Goal: Task Accomplishment & Management: Use online tool/utility

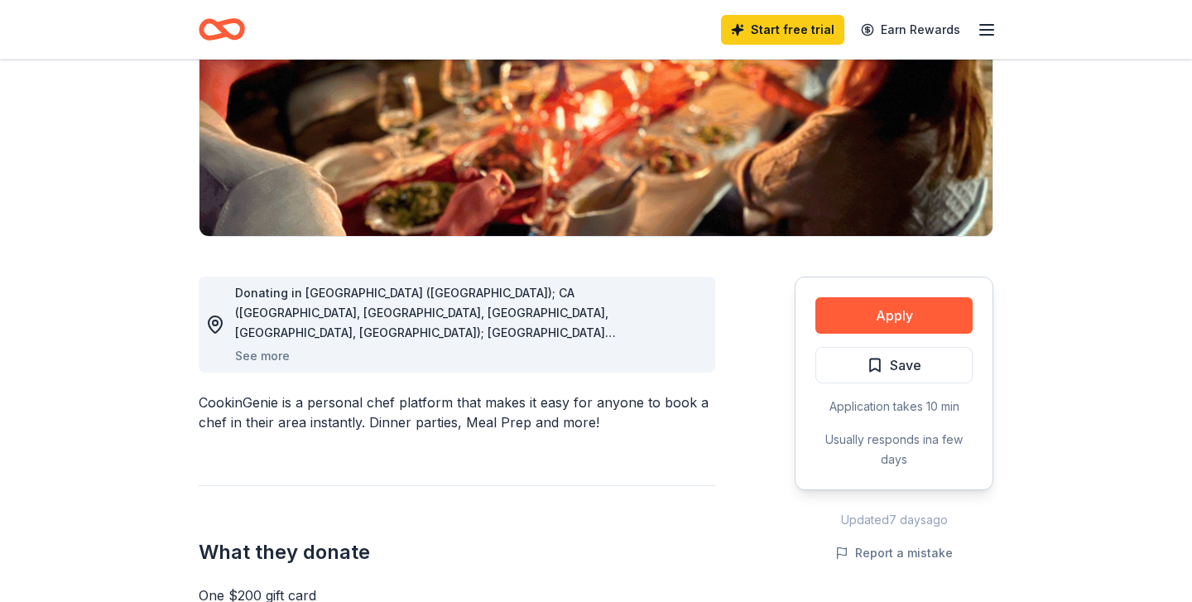
scroll to position [267, 0]
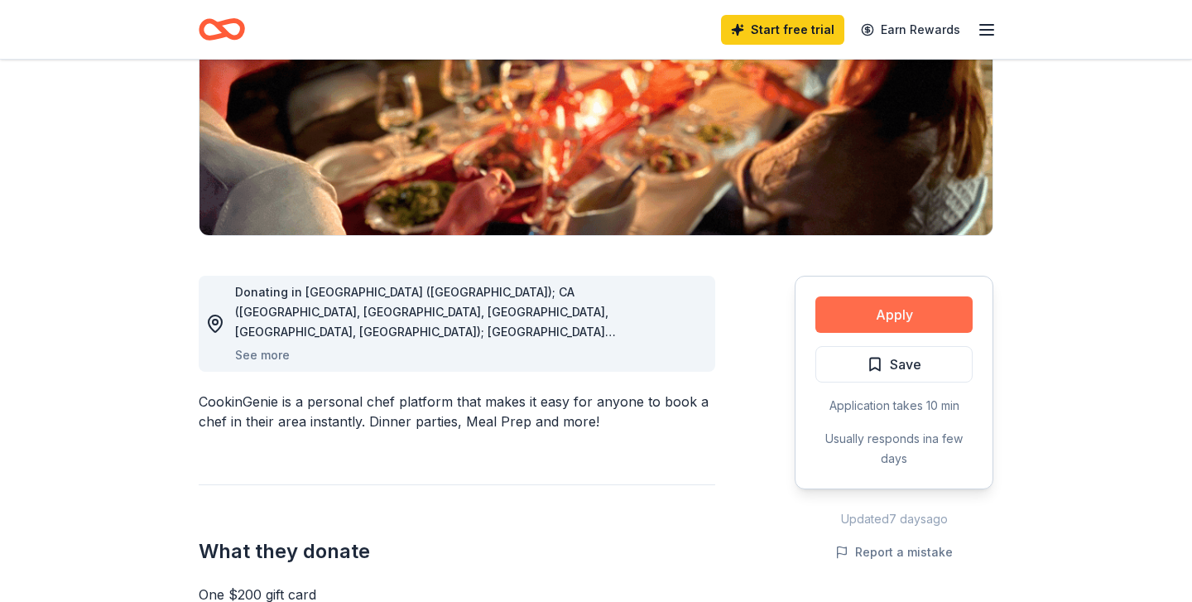
click at [854, 309] on button "Apply" at bounding box center [893, 314] width 157 height 36
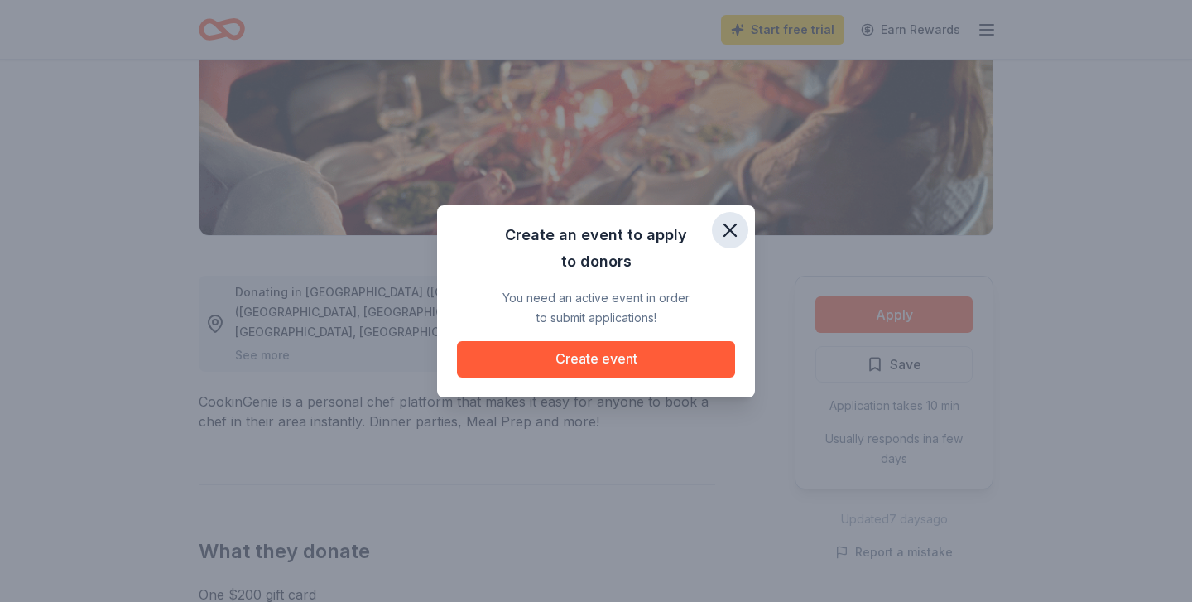
click at [737, 230] on icon "button" at bounding box center [729, 230] width 23 height 23
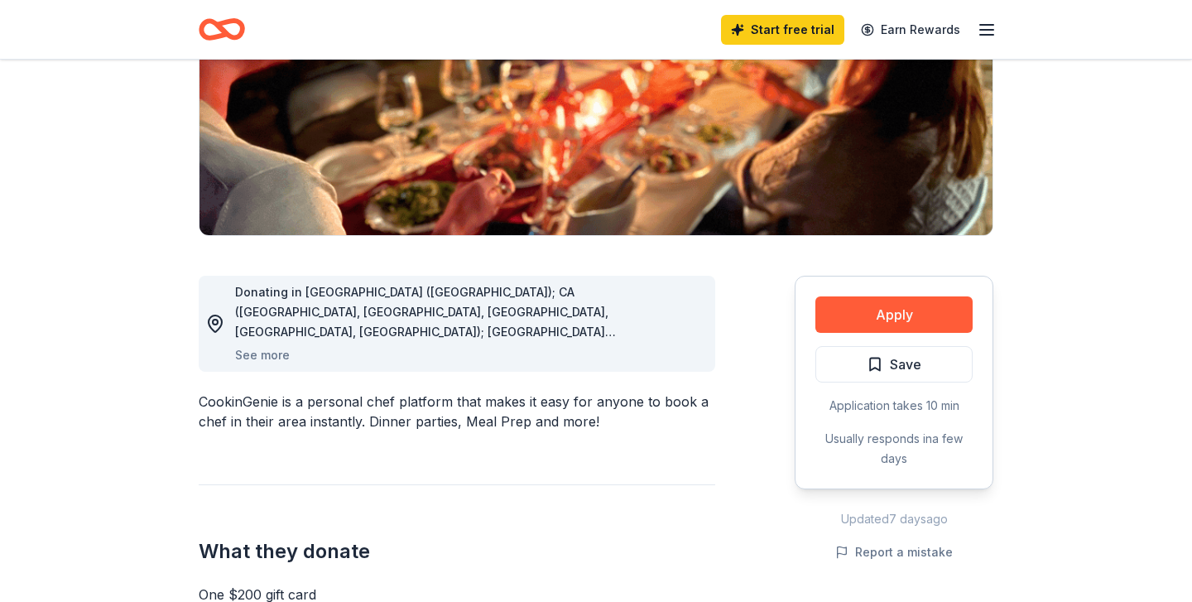
click at [894, 315] on button "Apply" at bounding box center [893, 314] width 157 height 36
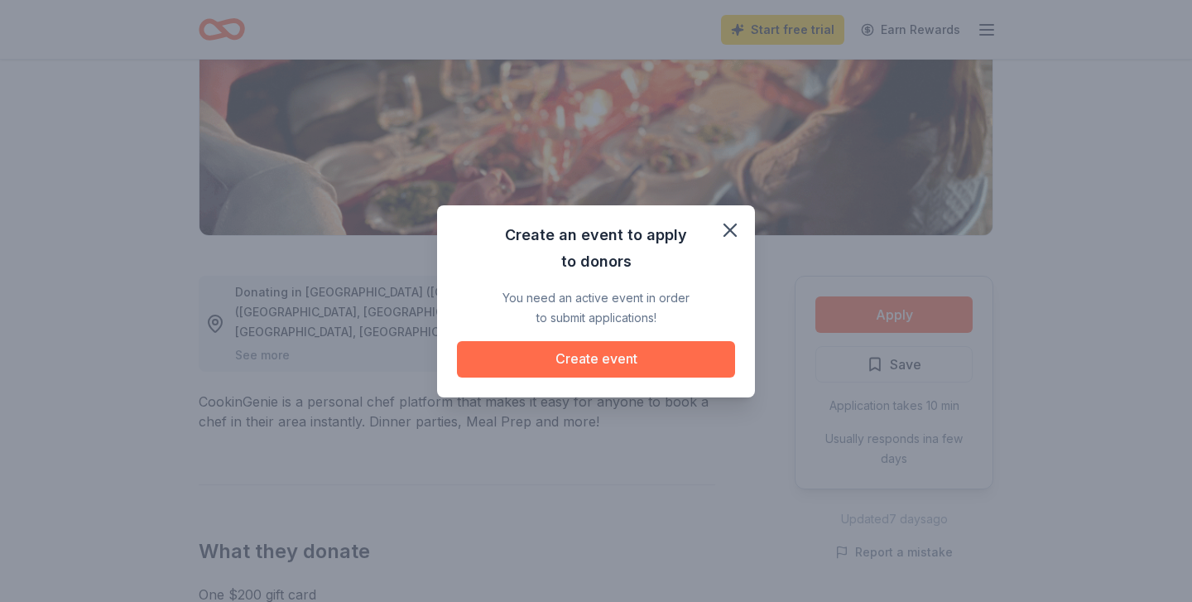
click at [632, 348] on button "Create event" at bounding box center [596, 359] width 278 height 36
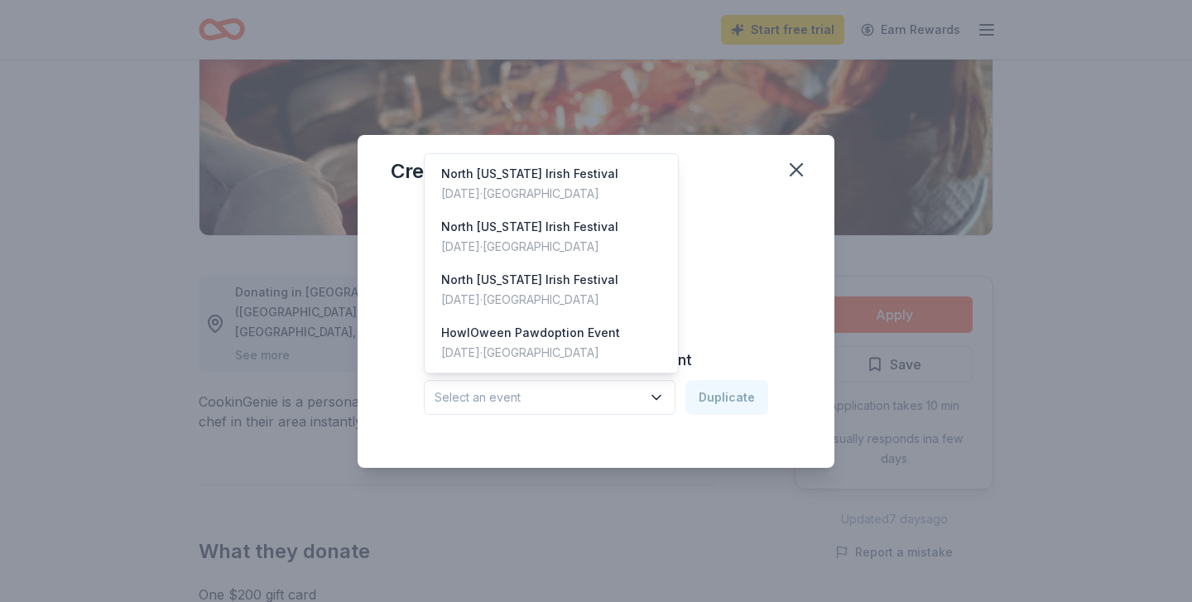
click at [603, 406] on span "Select an event" at bounding box center [538, 397] width 207 height 20
click at [556, 343] on div "[DATE] · [GEOGRAPHIC_DATA]" at bounding box center [530, 353] width 179 height 20
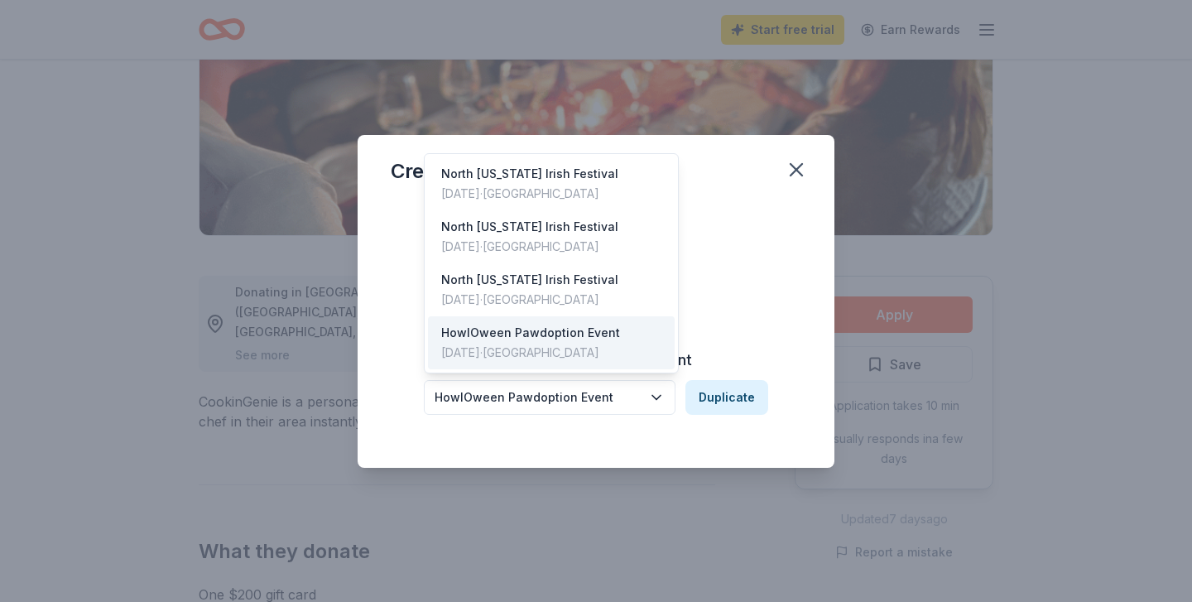
click at [626, 397] on div "HowlOween Pawdoption Event" at bounding box center [538, 397] width 207 height 20
click at [774, 291] on div "Create from scratch Continue or Duplicate an existing event HowlOween Pawdoptio…" at bounding box center [596, 321] width 411 height 240
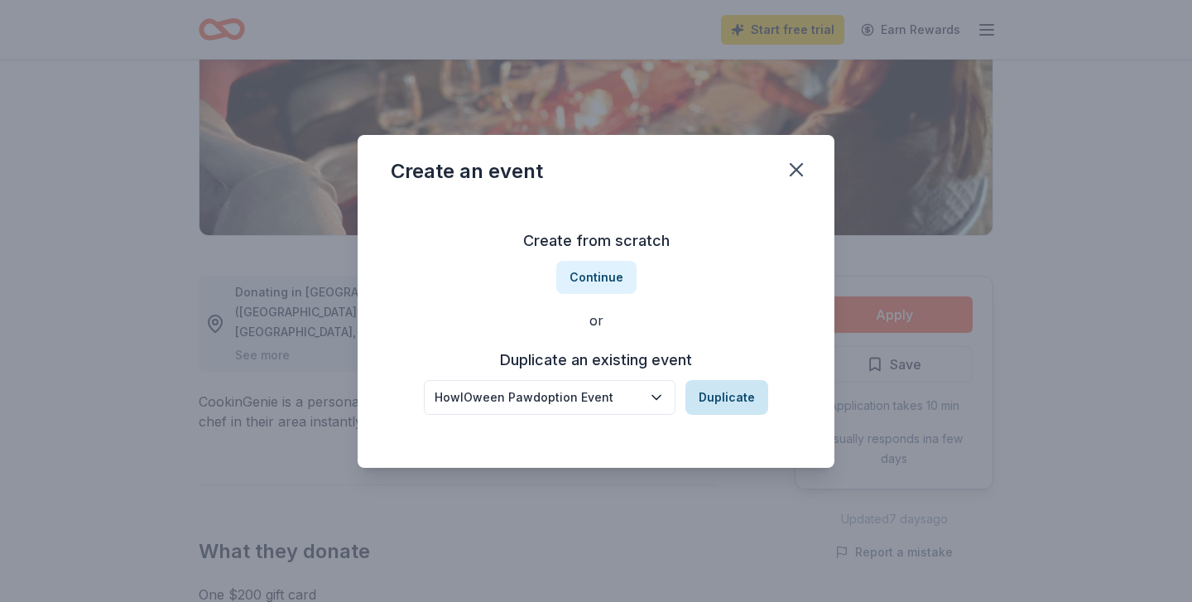
click at [713, 398] on button "Duplicate" at bounding box center [726, 397] width 83 height 35
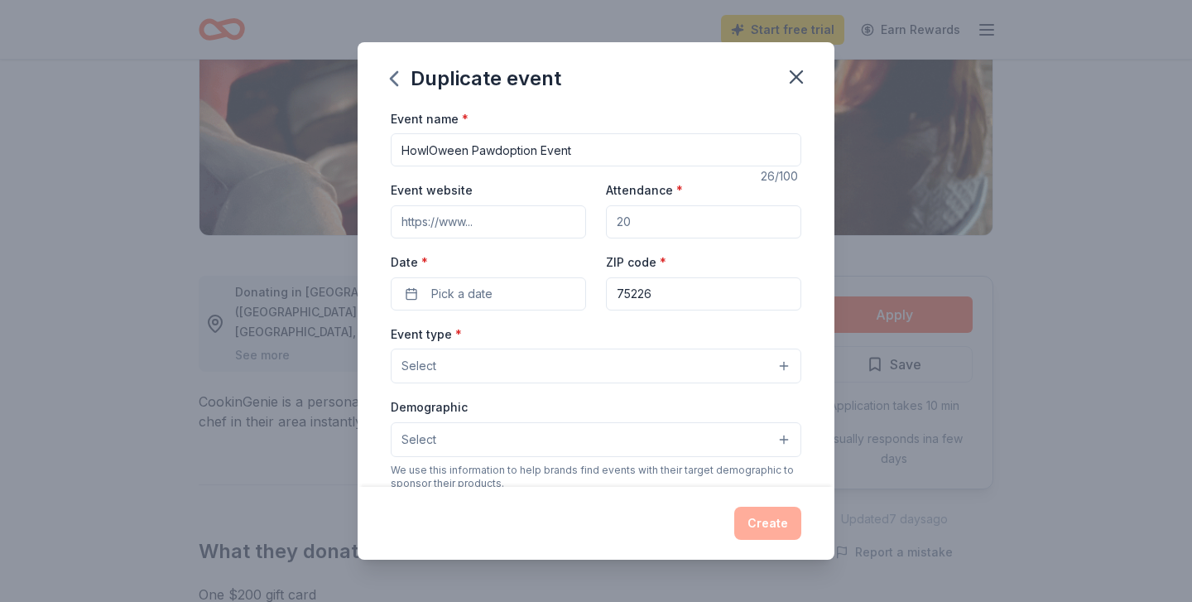
click at [470, 221] on input "Event website" at bounding box center [488, 221] width 195 height 33
click at [1090, 206] on div "Duplicate event Event name * HowlOween Pawdoption Event 26 /100 Event website A…" at bounding box center [596, 301] width 1192 height 602
click at [1072, 289] on div "Duplicate event Event name * HowlOween Pawdoption Event 26 /100 Event website A…" at bounding box center [596, 301] width 1192 height 602
click at [815, 66] on div "Duplicate event" at bounding box center [596, 75] width 477 height 66
click at [806, 71] on icon "button" at bounding box center [796, 76] width 23 height 23
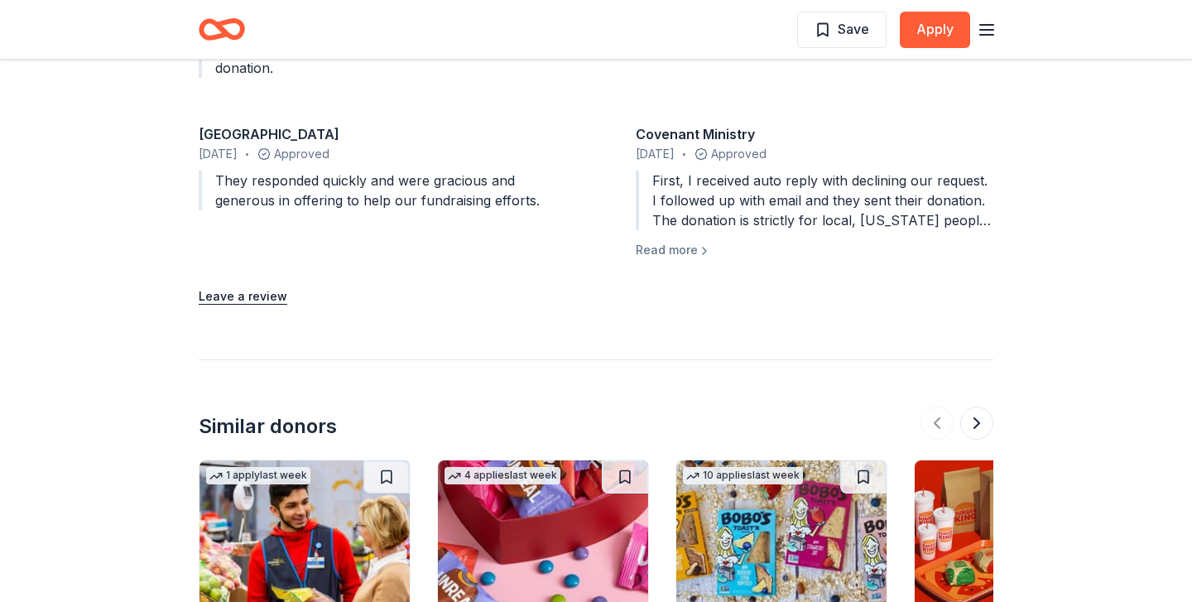
scroll to position [2263, 0]
